Goal: Go to known website: Go to known website

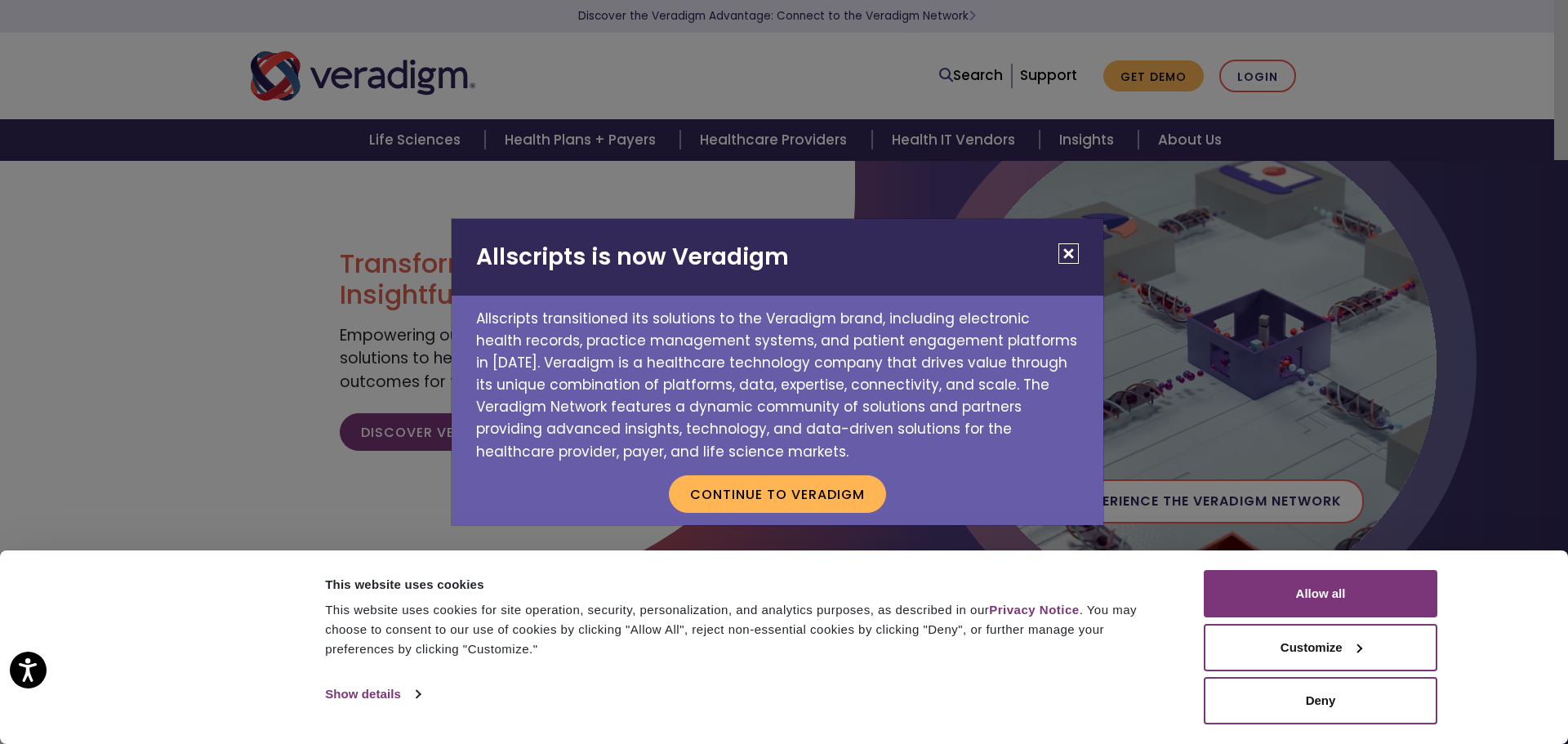
click at [1398, 94] on div "Allscripts is now Veradigm Allscripts transitioned its solutions to the Veradig…" at bounding box center [784, 372] width 1568 height 744
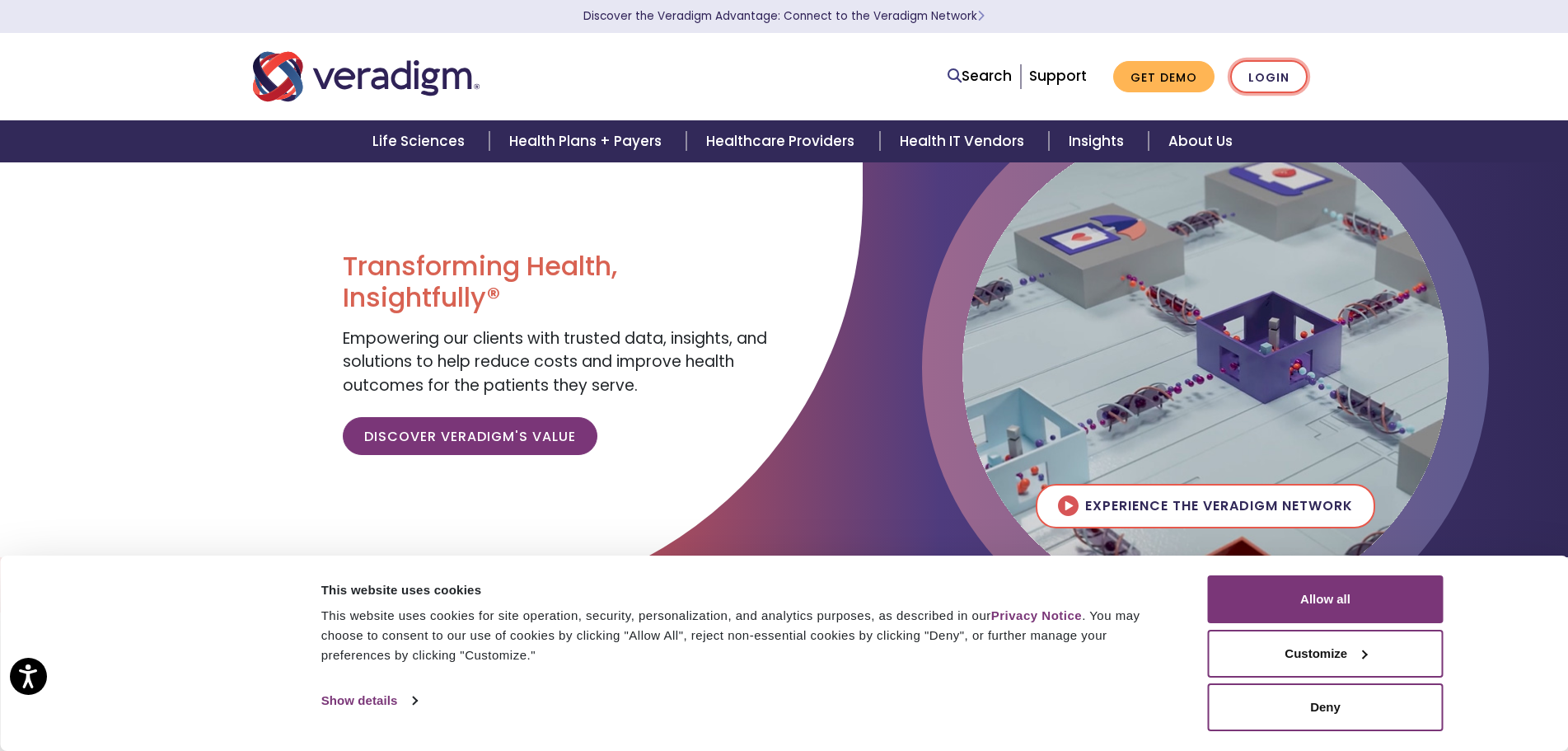
click at [1272, 81] on link "Login" at bounding box center [1268, 77] width 78 height 34
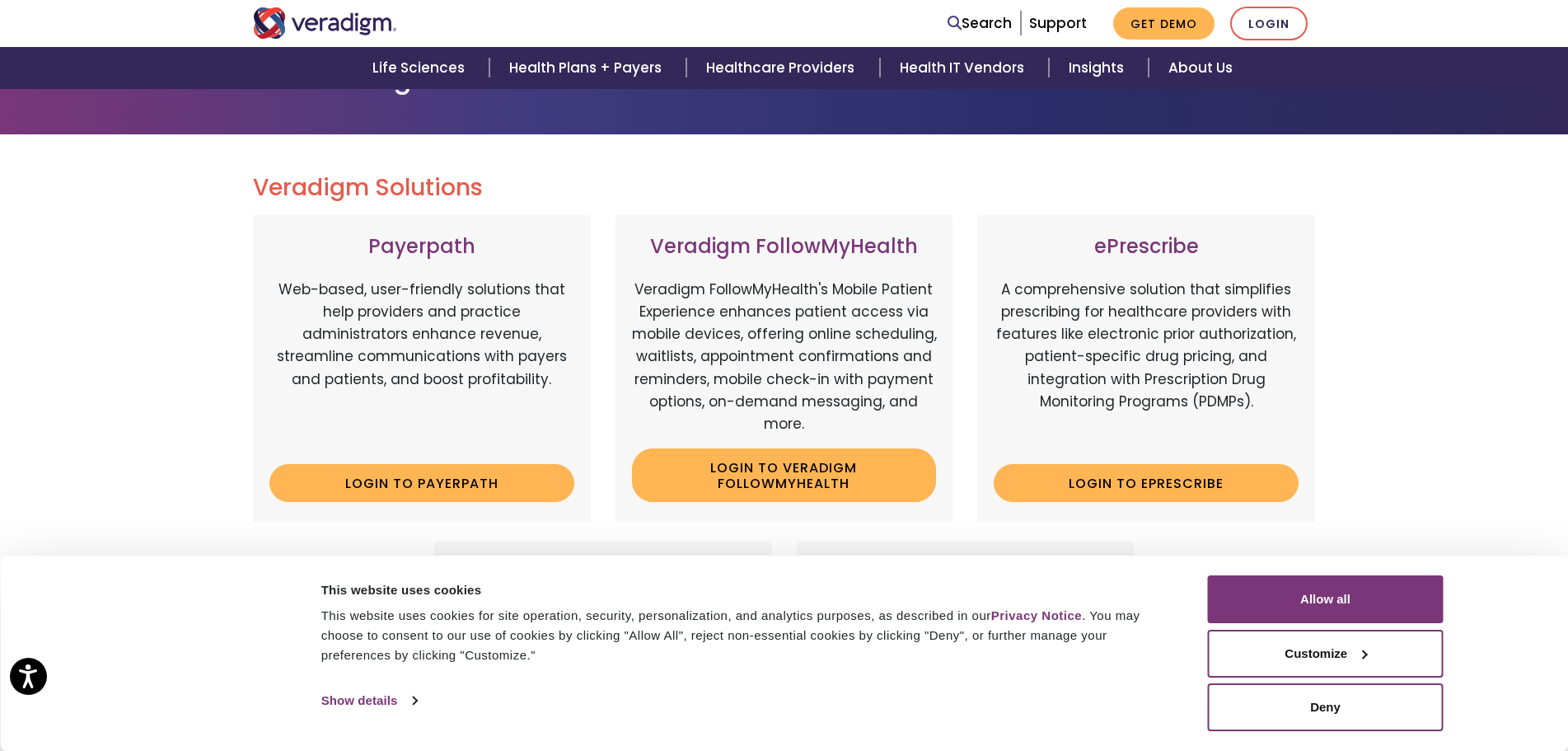
scroll to position [247, 0]
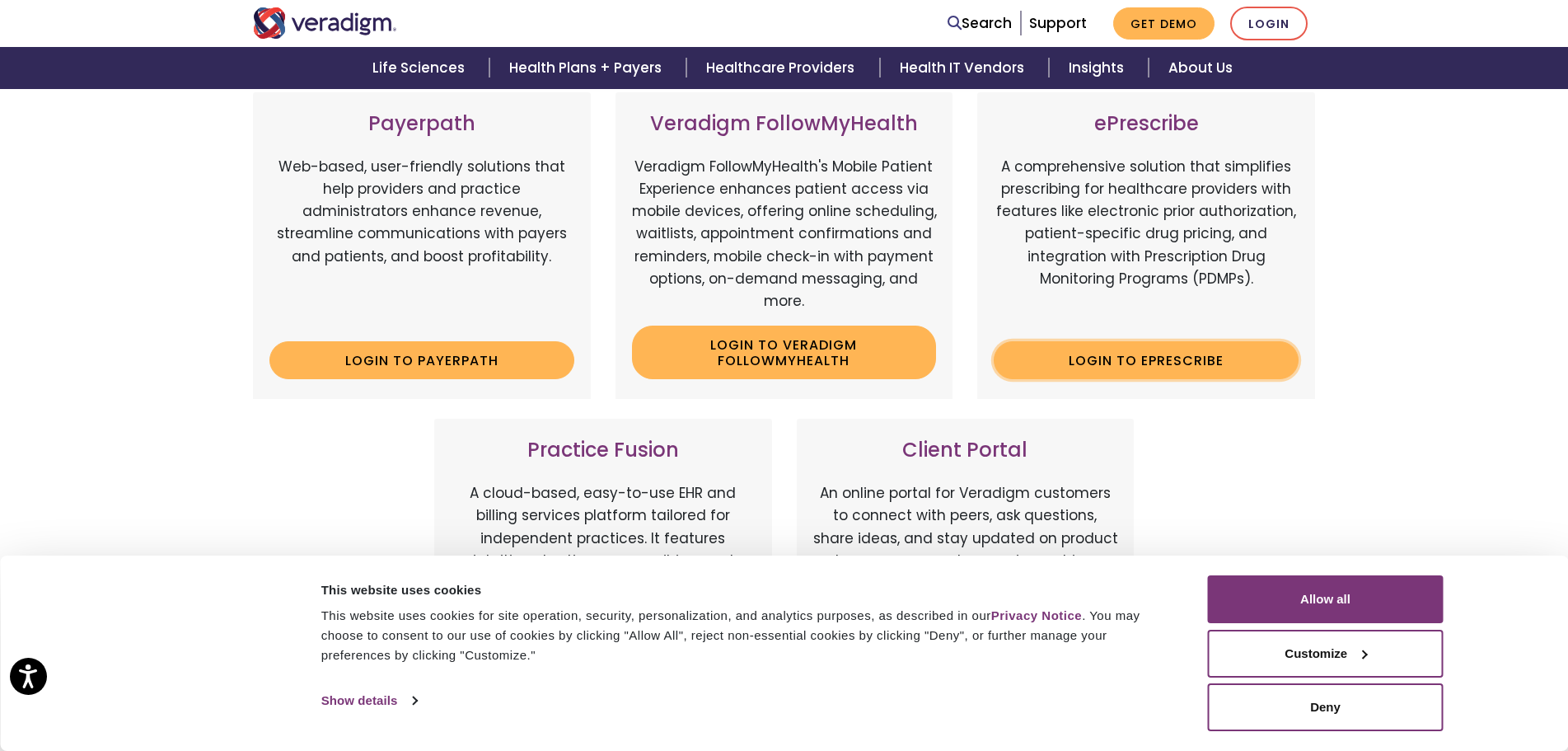
click at [1165, 364] on link "Login to ePrescribe" at bounding box center [1146, 360] width 305 height 38
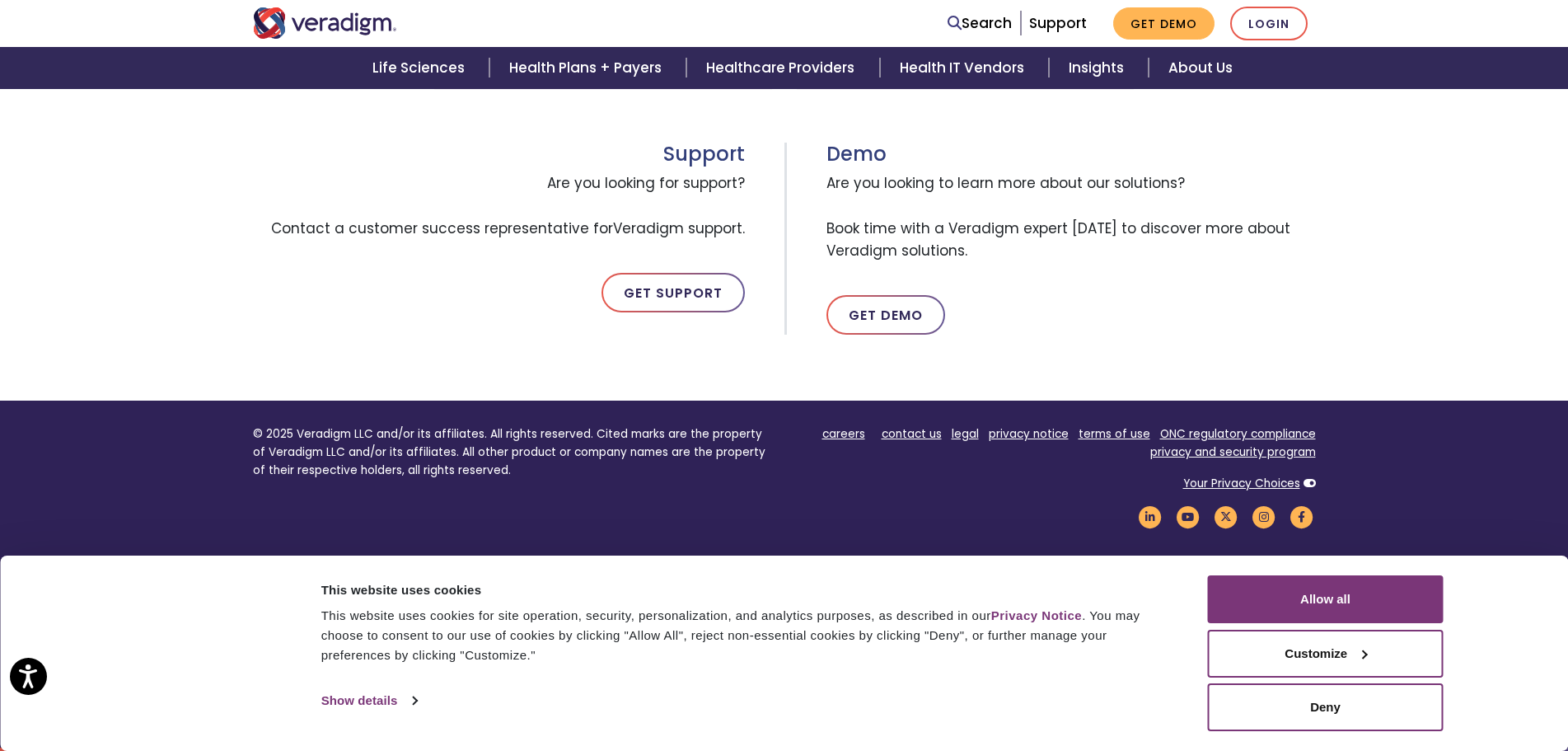
scroll to position [849, 0]
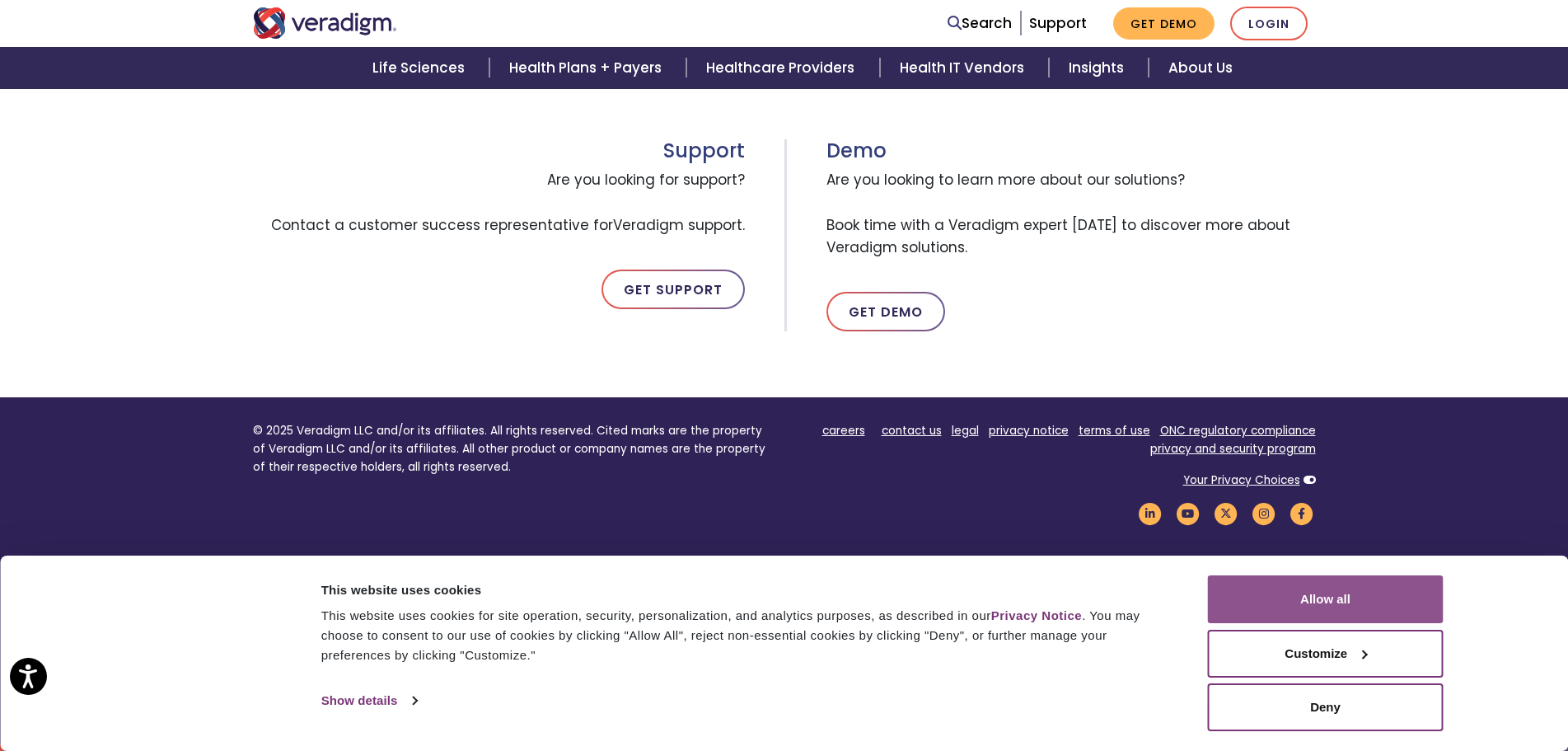
click at [1326, 596] on button "Allow all" at bounding box center [1326, 599] width 235 height 48
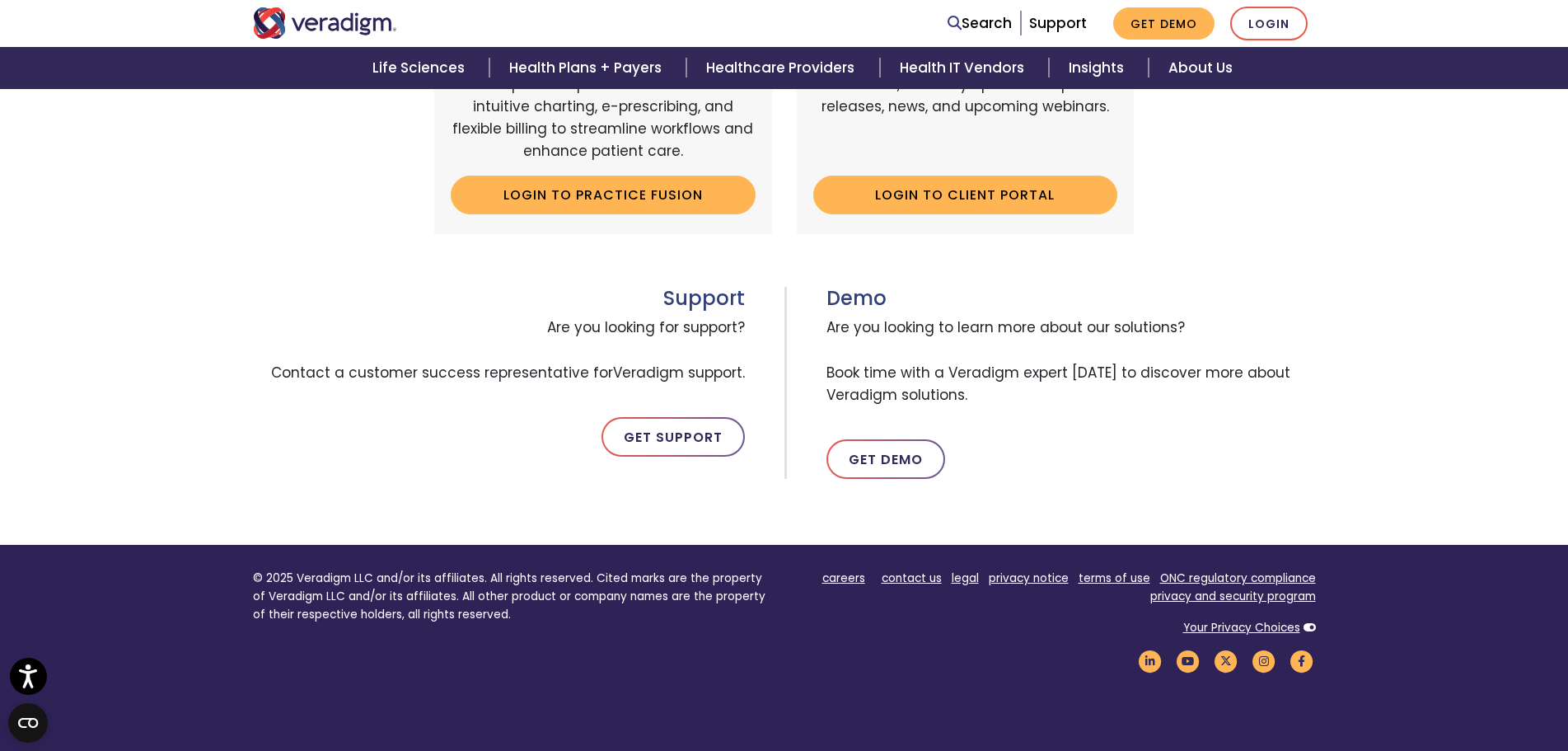
scroll to position [602, 0]
